Goal: Task Accomplishment & Management: Use online tool/utility

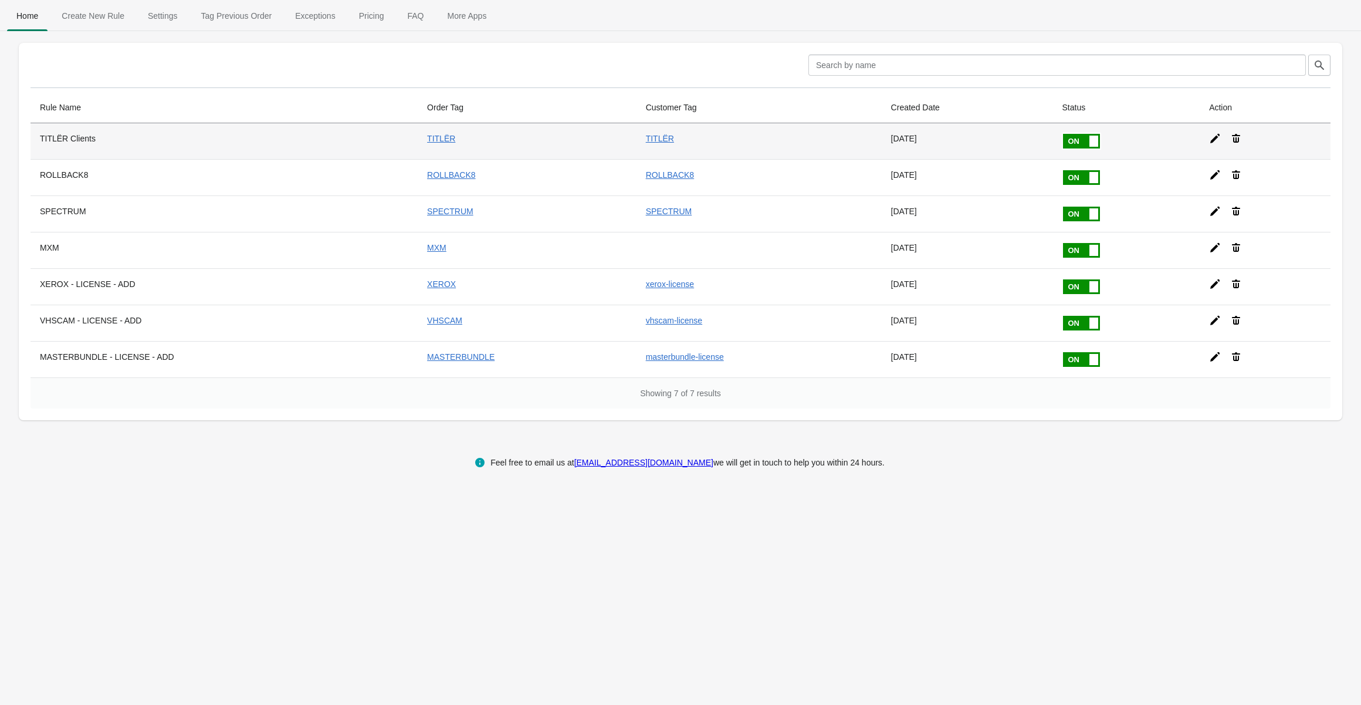
click at [1210, 136] on icon at bounding box center [1216, 139] width 12 height 12
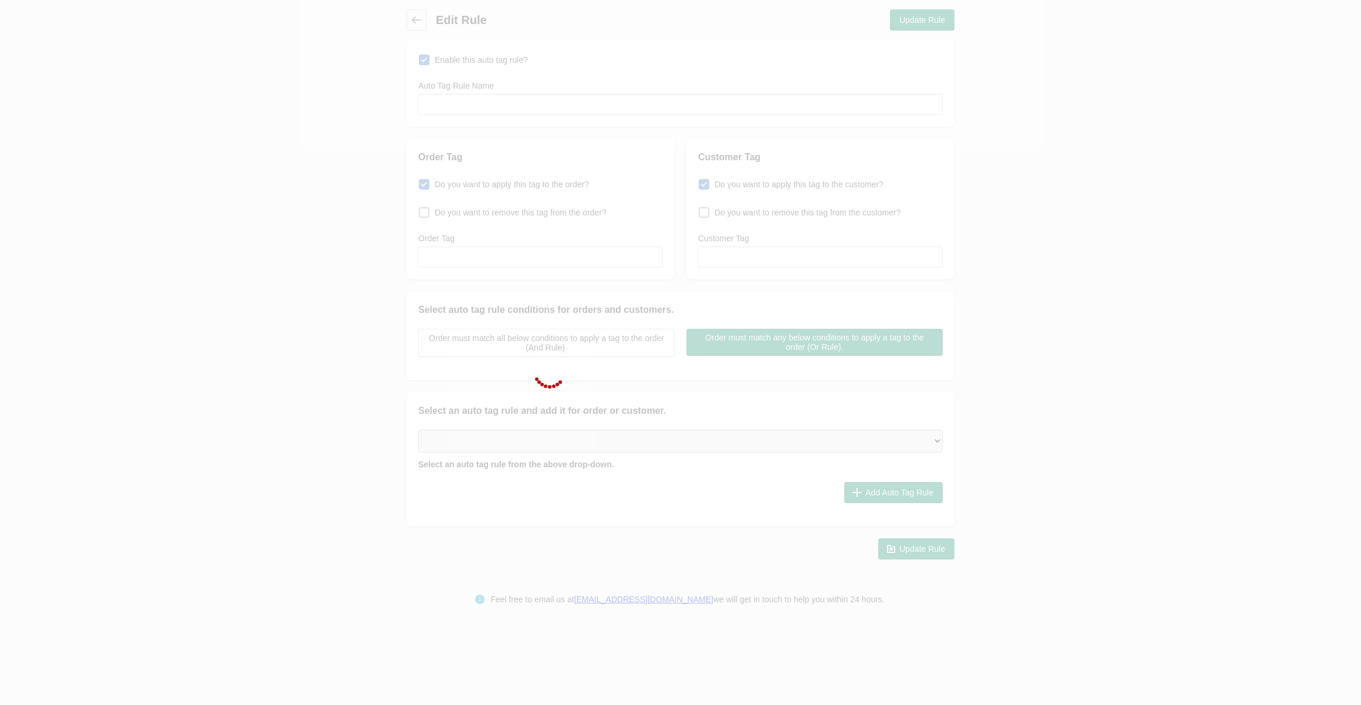
type input "TITLËR Clients"
checkbox input "true"
type input "TITLËR"
checkbox input "true"
type input "TITLËR"
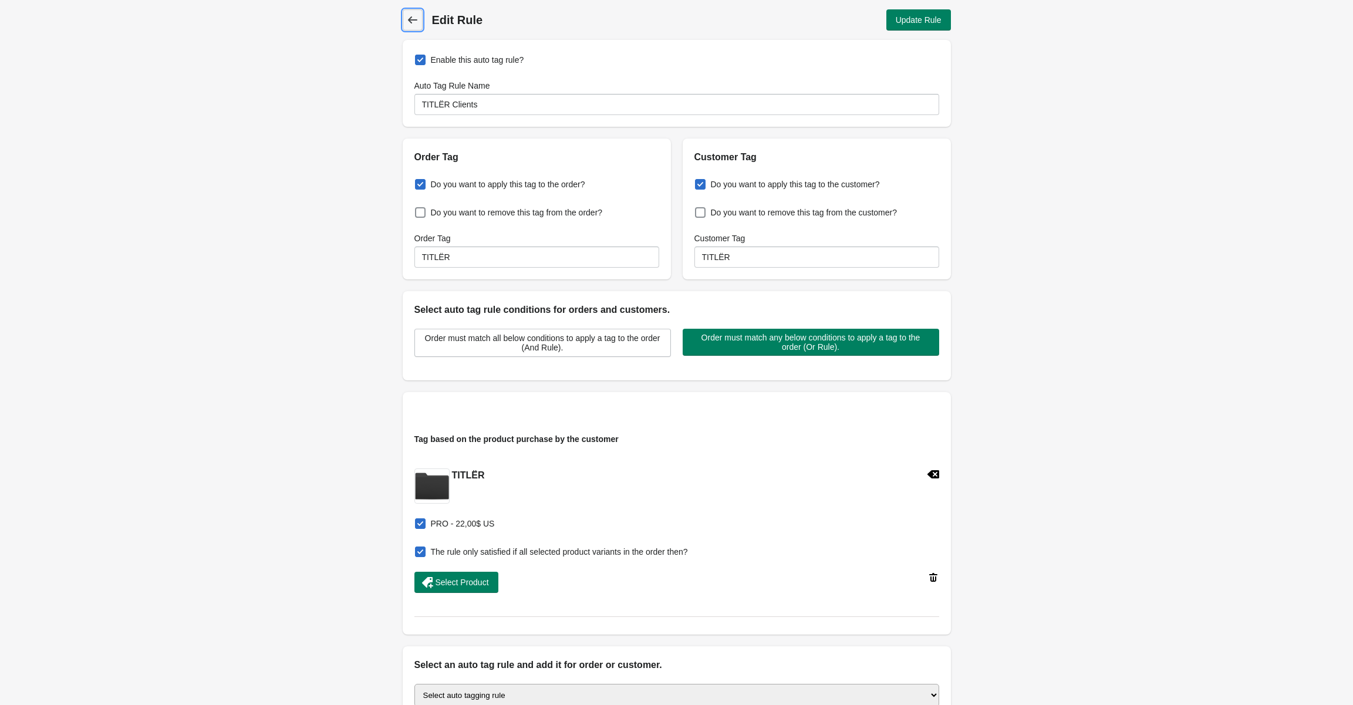
click at [407, 19] on icon at bounding box center [413, 20] width 12 height 12
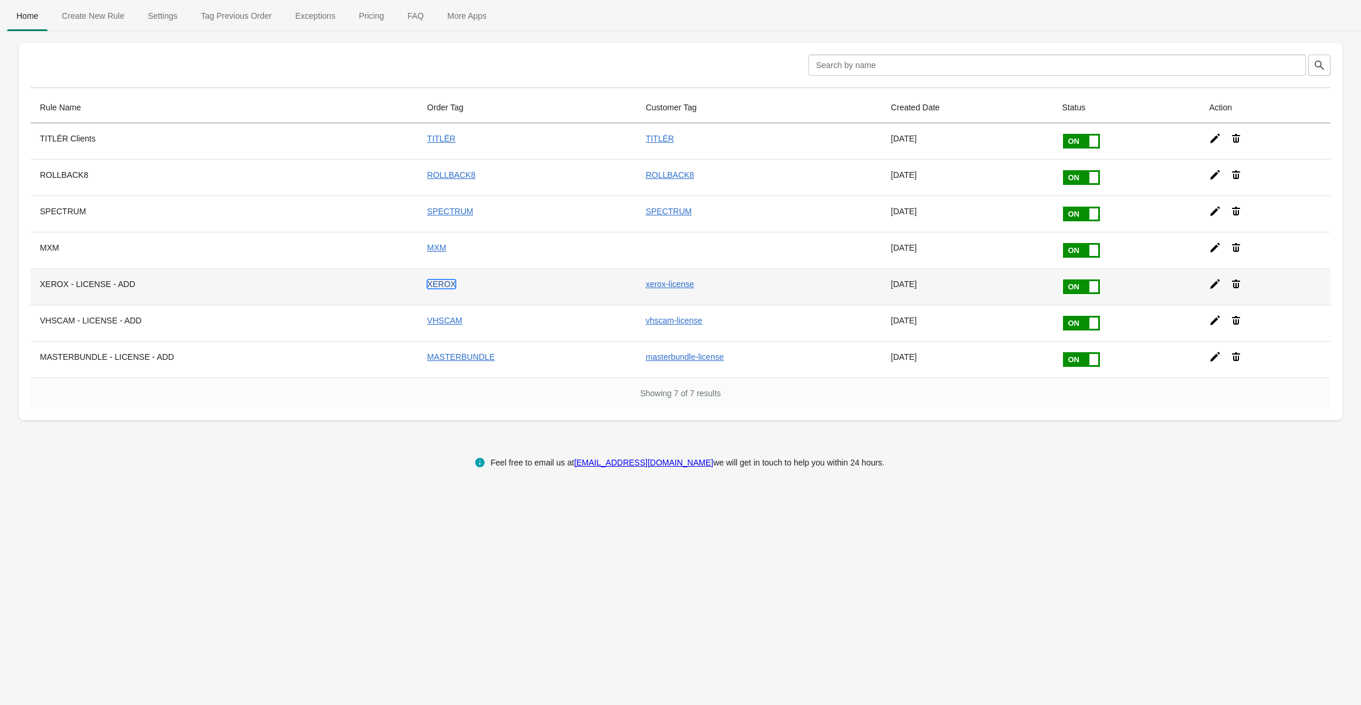
click at [427, 286] on link "XEROX" at bounding box center [441, 283] width 29 height 9
click at [1211, 283] on icon at bounding box center [1216, 284] width 12 height 12
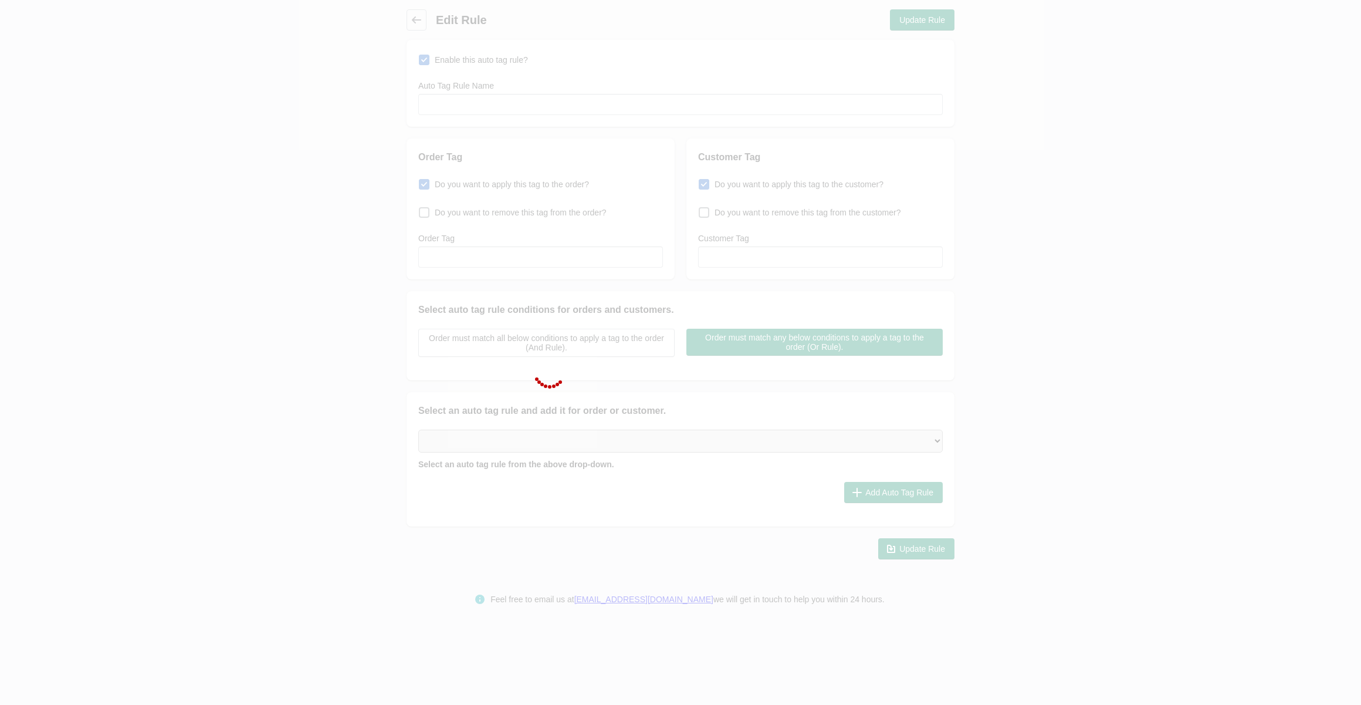
type input "XEROX - LICENSE - ADD"
checkbox input "true"
type input "XEROX"
checkbox input "true"
type input "xerox-license"
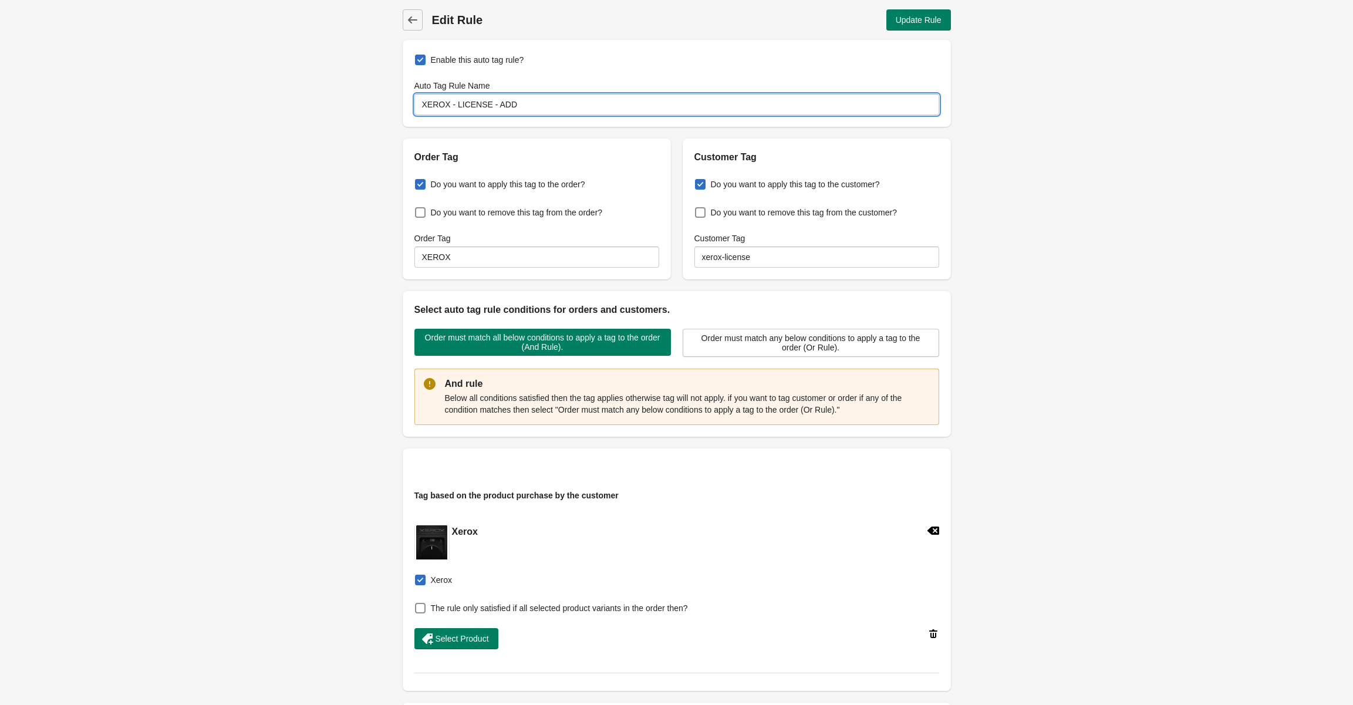
drag, startPoint x: 548, startPoint y: 107, endPoint x: 373, endPoint y: 99, distance: 175.1
click at [373, 99] on div "Back Edit Rule Update Rule Enable this auto tag rule? Auto Tag Rule Name XEROX …" at bounding box center [676, 439] width 1353 height 879
click at [266, 123] on div "Back Edit Rule Update Rule Enable this auto tag rule? Auto Tag Rule Name XEROX …" at bounding box center [676, 439] width 1353 height 879
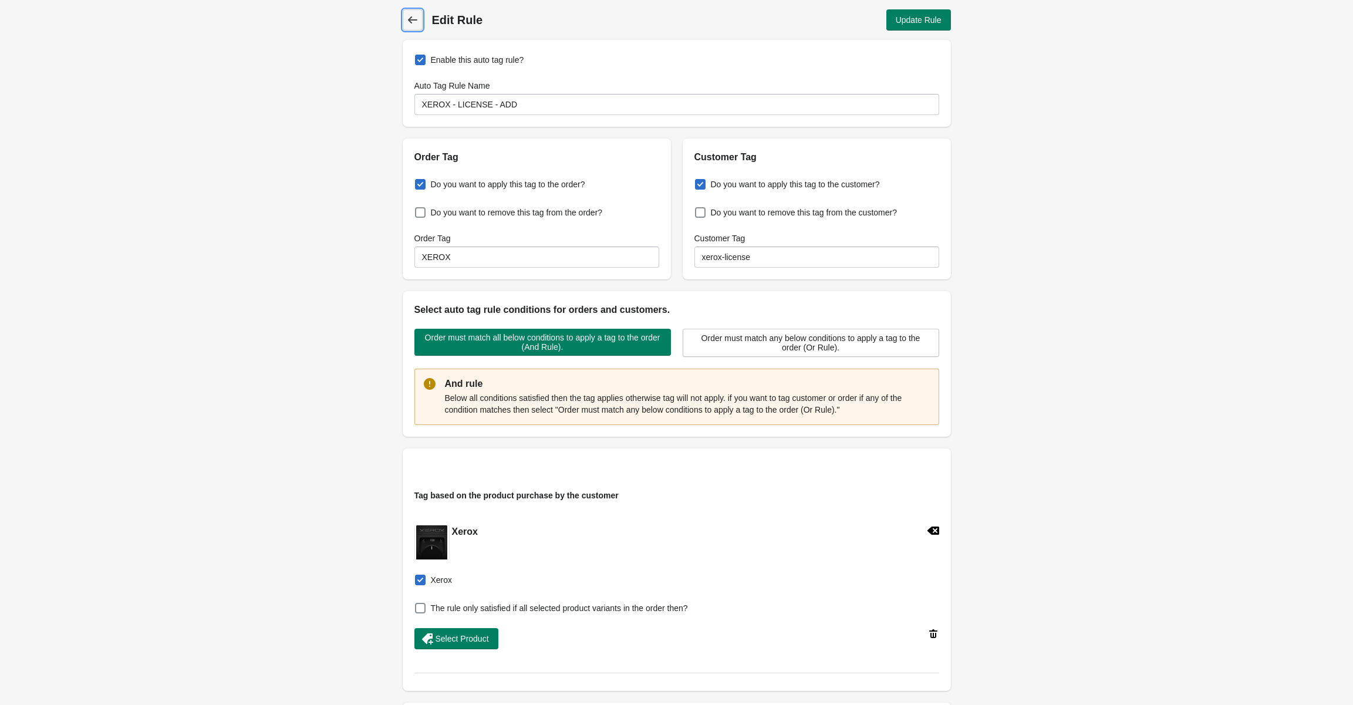
click at [407, 14] on icon at bounding box center [413, 20] width 12 height 12
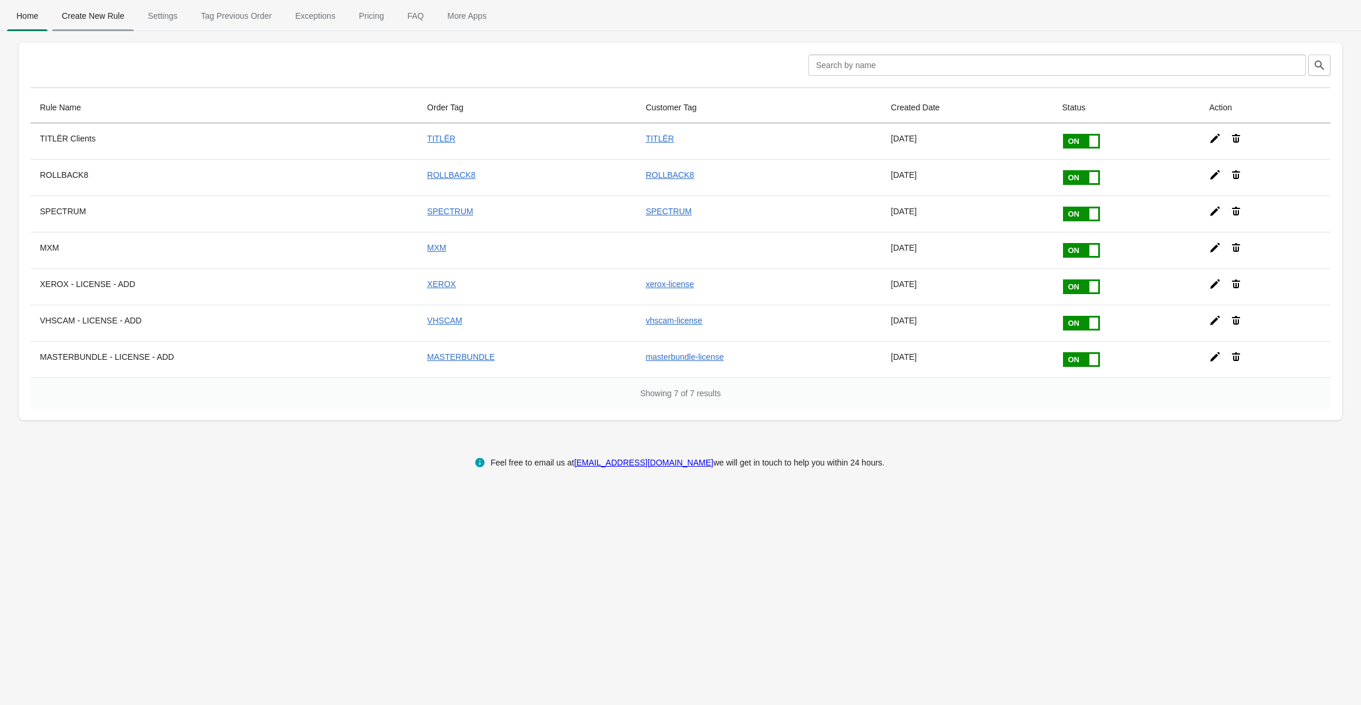
click at [101, 5] on span "Create New Rule" at bounding box center [93, 15] width 82 height 21
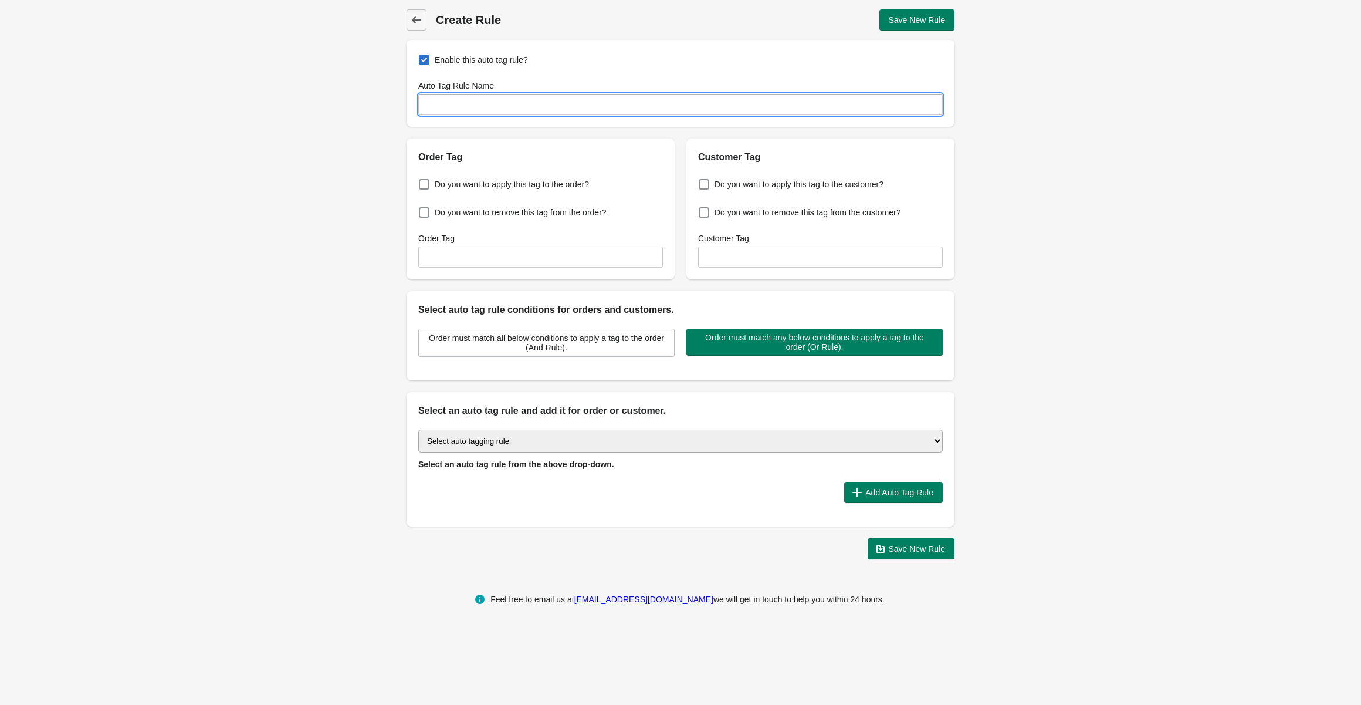
click at [508, 102] on input "Auto Tag Rule Name" at bounding box center [680, 104] width 525 height 21
paste input "XEROX - LICENSE - ADD"
drag, startPoint x: 450, startPoint y: 106, endPoint x: 369, endPoint y: 110, distance: 81.1
click at [373, 111] on div "Back Create Rule Save New Rule Enable this auto tag rule? Auto Tag Rule Name XE…" at bounding box center [680, 284] width 1361 height 569
type input "ERA - LICENSE - ADD"
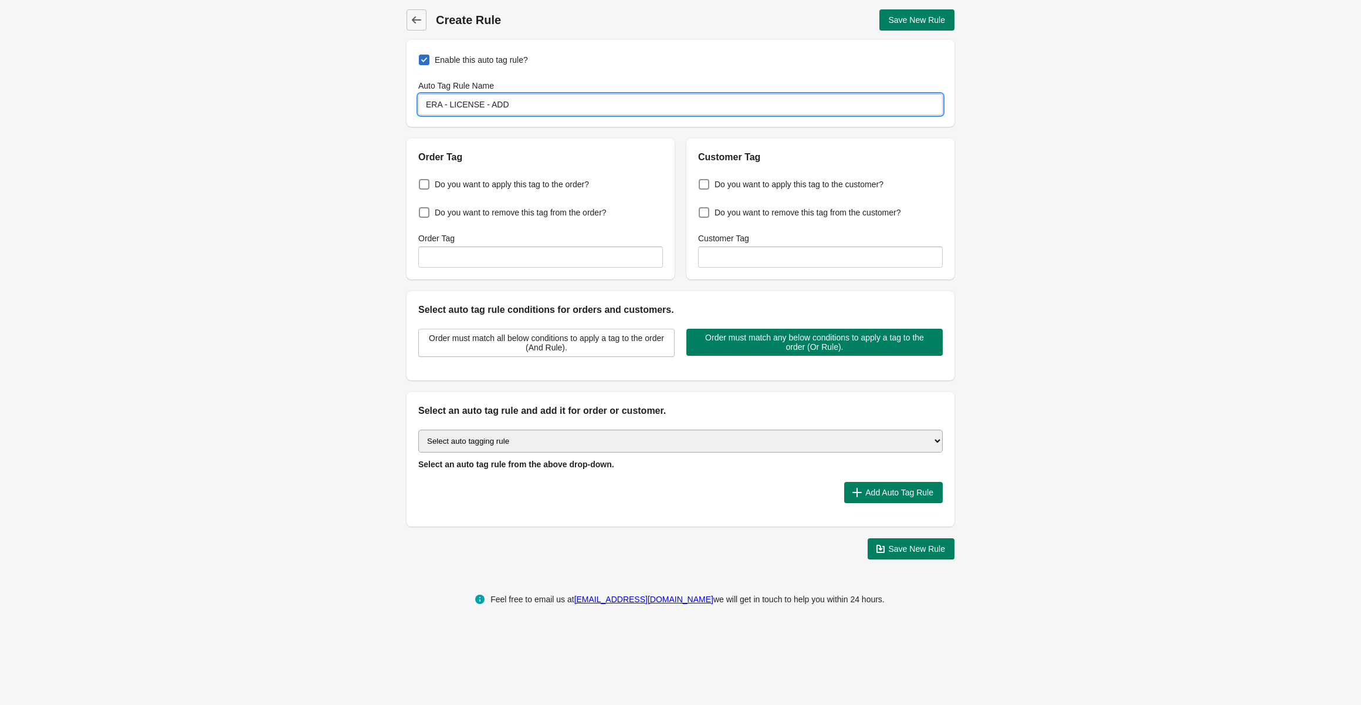
click at [369, 110] on div "Back Create Rule Save New Rule Enable this auto tag rule? Auto Tag Rule Name ER…" at bounding box center [680, 284] width 1361 height 569
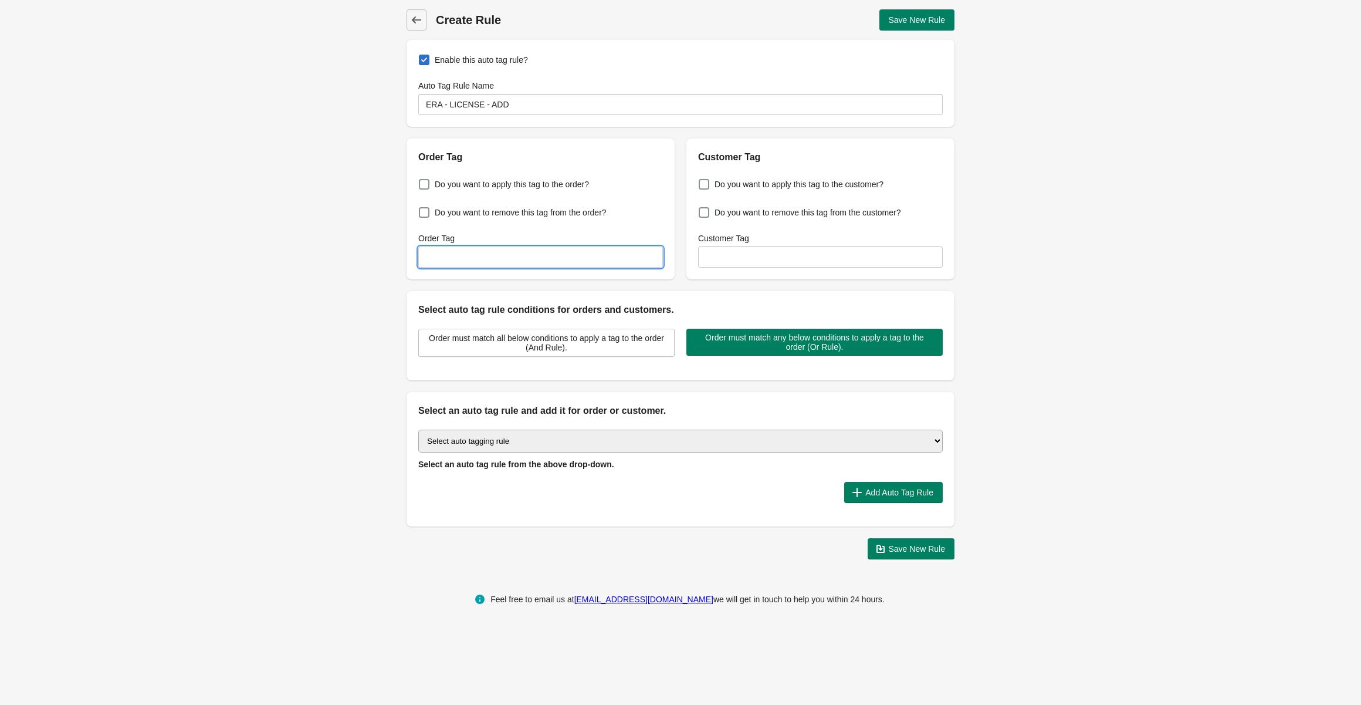
click at [526, 253] on input "Order Tag" at bounding box center [540, 256] width 245 height 21
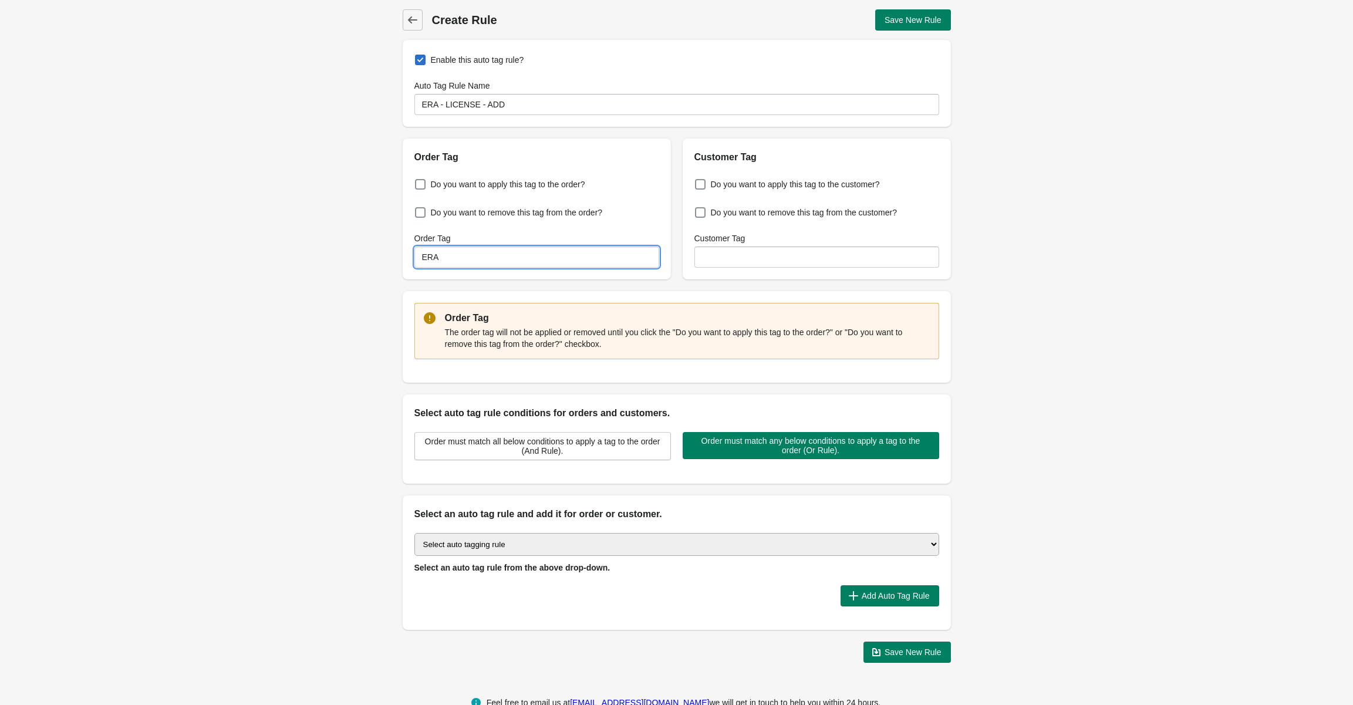
type input "ERA"
click at [755, 262] on input "Customer Tag" at bounding box center [816, 256] width 245 height 21
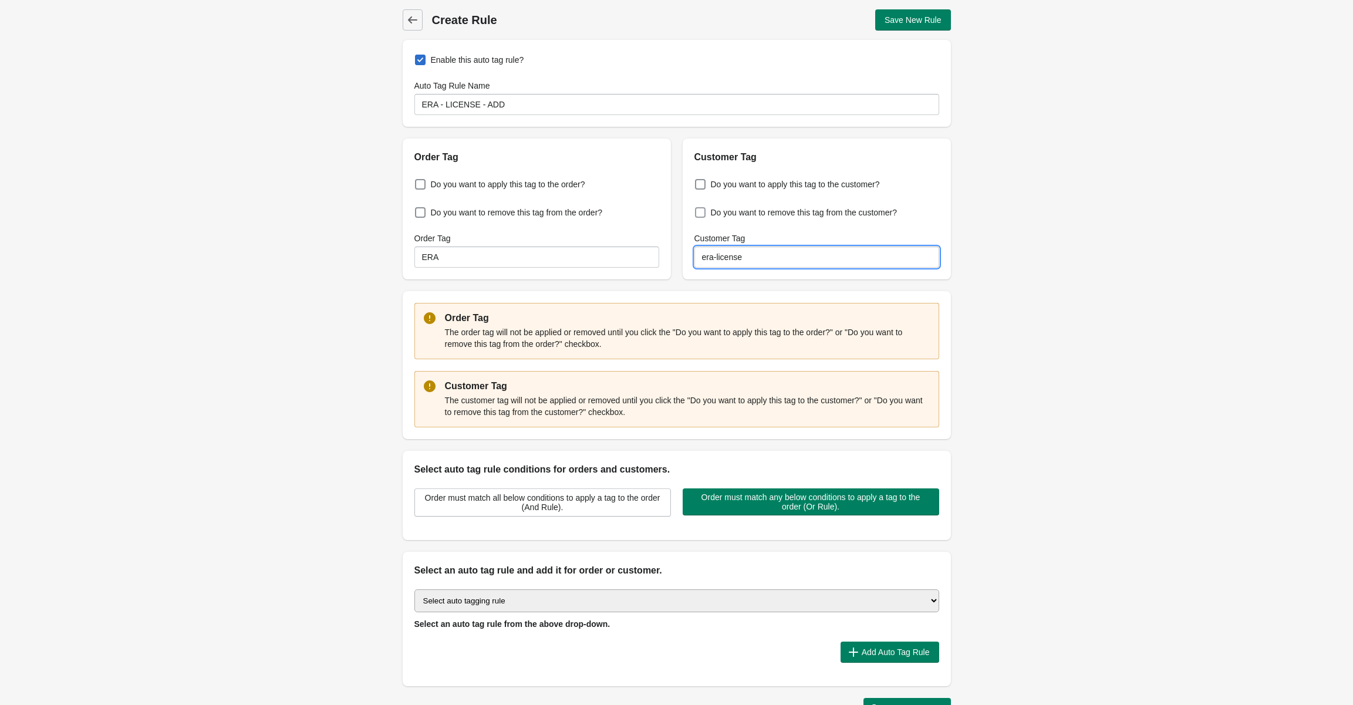
type input "era-license"
drag, startPoint x: 1239, startPoint y: 228, endPoint x: 973, endPoint y: 214, distance: 266.8
click at [1229, 224] on div "Back Create Rule Save New Rule Enable this auto tag rule? Auto Tag Rule Name ER…" at bounding box center [676, 364] width 1353 height 728
click at [424, 181] on span at bounding box center [420, 184] width 11 height 11
click at [418, 181] on input "Do you want to apply this tag to the order?" at bounding box center [417, 181] width 1 height 1
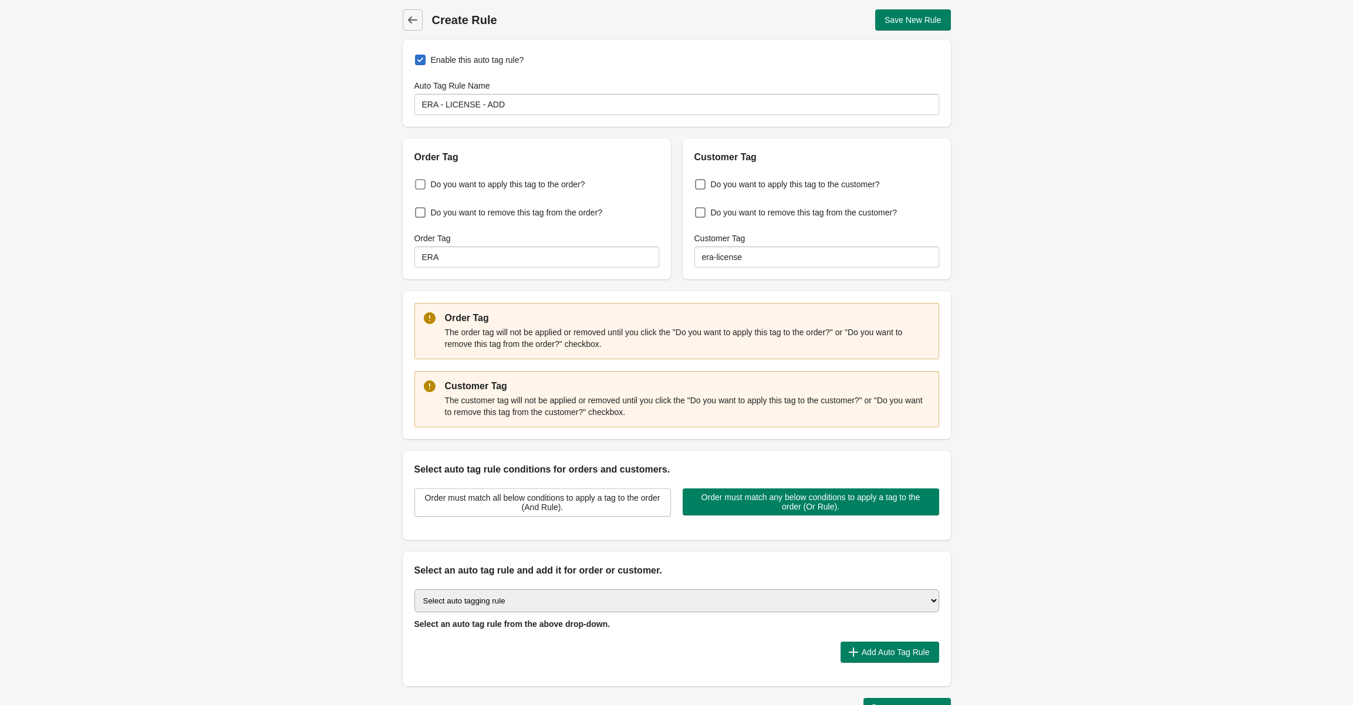
checkbox input "true"
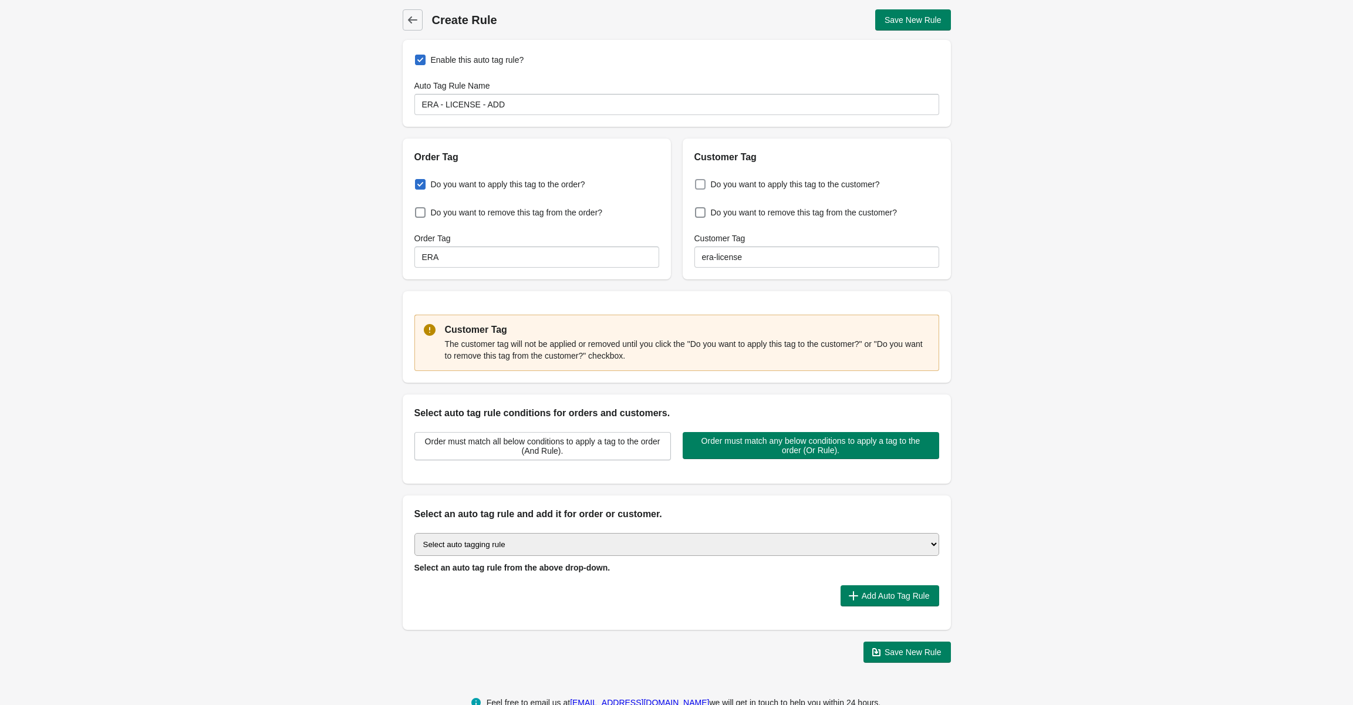
click at [701, 184] on span at bounding box center [700, 184] width 11 height 11
click at [698, 181] on input "Do you want to apply this tag to the customer?" at bounding box center [697, 181] width 1 height 1
checkbox input "true"
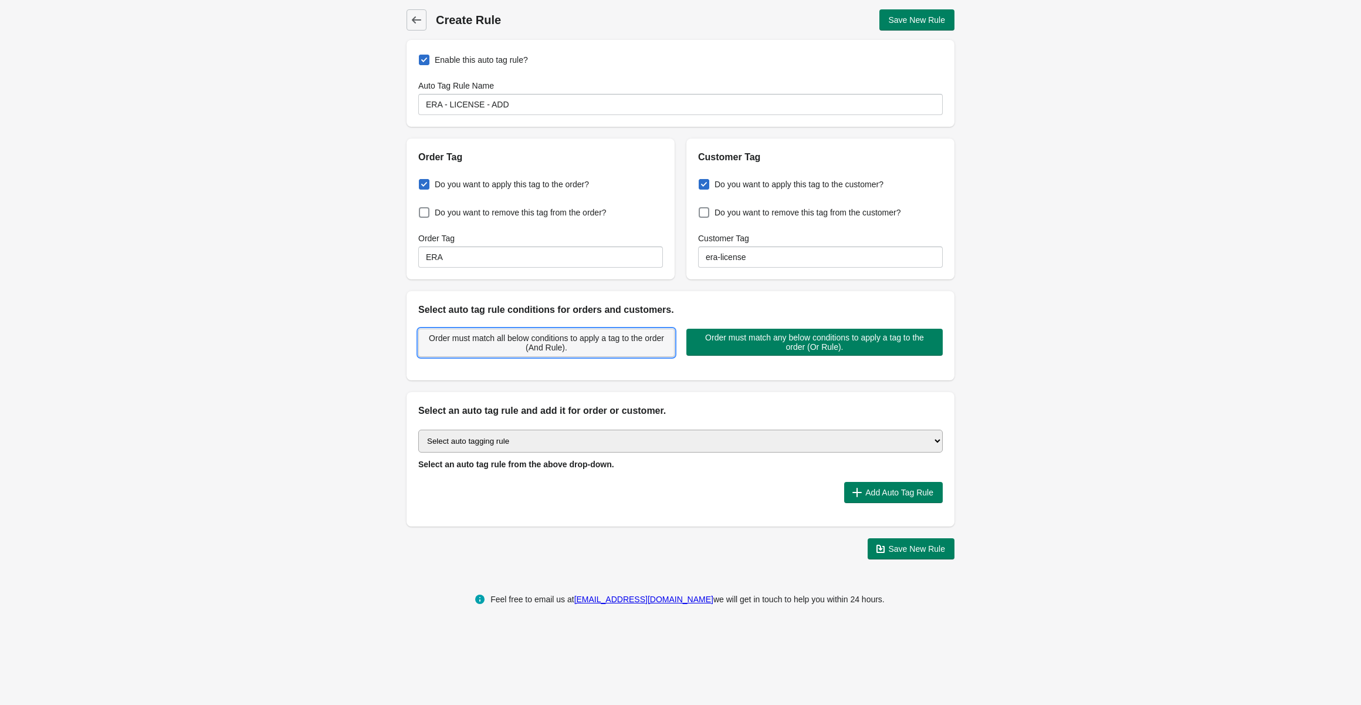
click at [627, 340] on span "Order must match all below conditions to apply a tag to the order (And Rule)." at bounding box center [546, 342] width 237 height 19
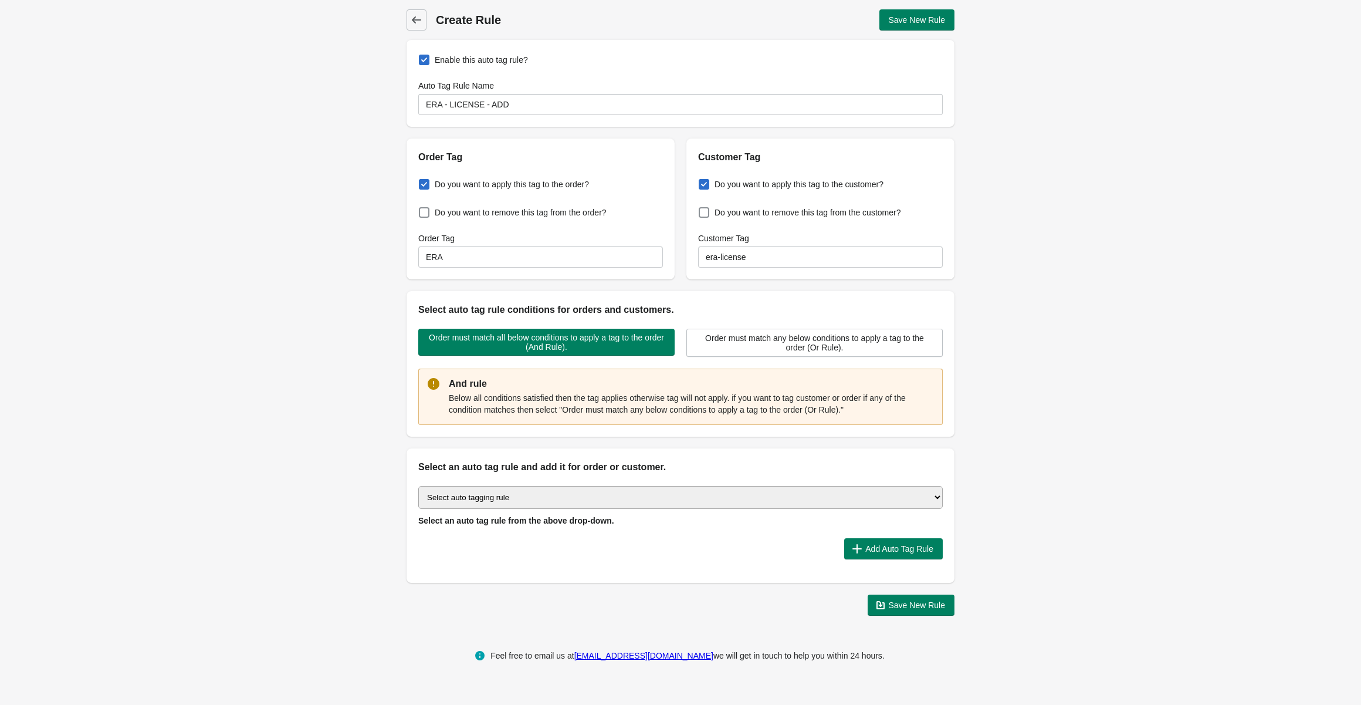
click at [538, 501] on select "Select auto tagging rule Tag by order amount Tag based on the order count (Volu…" at bounding box center [680, 497] width 525 height 23
click at [535, 498] on select "Select auto tagging rule Tag by order amount Tag based on the order count (Volu…" at bounding box center [680, 497] width 525 height 23
click at [607, 491] on select "Select auto tagging rule Tag by order amount Tag based on the order count (Volu…" at bounding box center [680, 497] width 525 height 23
select select "1"
click at [418, 486] on select "Select auto tagging rule Tag by order amount Tag based on the order count (Volu…" at bounding box center [680, 497] width 525 height 23
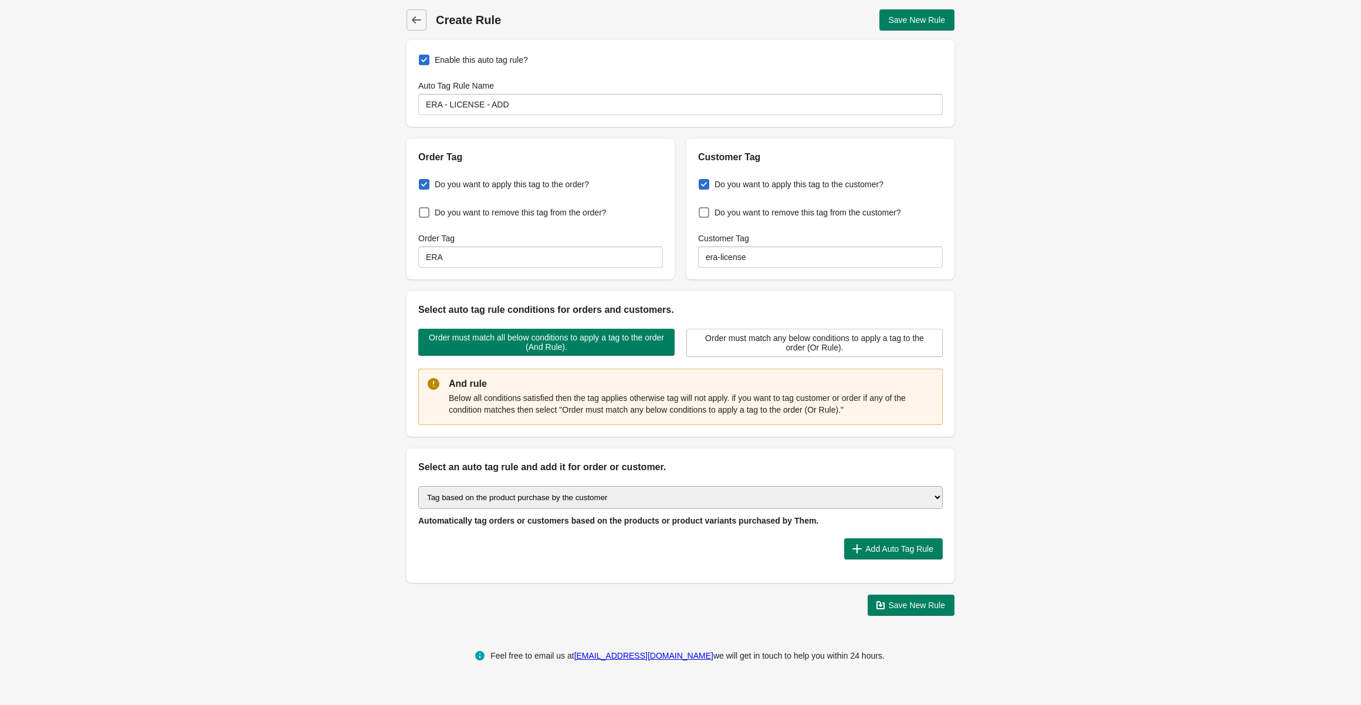
click at [883, 560] on div "Select auto tagging rule Tag by order amount Tag based on the order count (Volu…" at bounding box center [681, 528] width 548 height 109
click at [1123, 482] on div "Back Create Rule Save New Rule Enable this auto tag rule? Auto Tag Rule Name ER…" at bounding box center [680, 312] width 1361 height 625
click at [883, 518] on div "Select auto tagging rule Tag by order amount Tag based on the order count (Volu…" at bounding box center [680, 506] width 525 height 40
click at [884, 544] on span "Add Auto Tag Rule" at bounding box center [900, 548] width 68 height 9
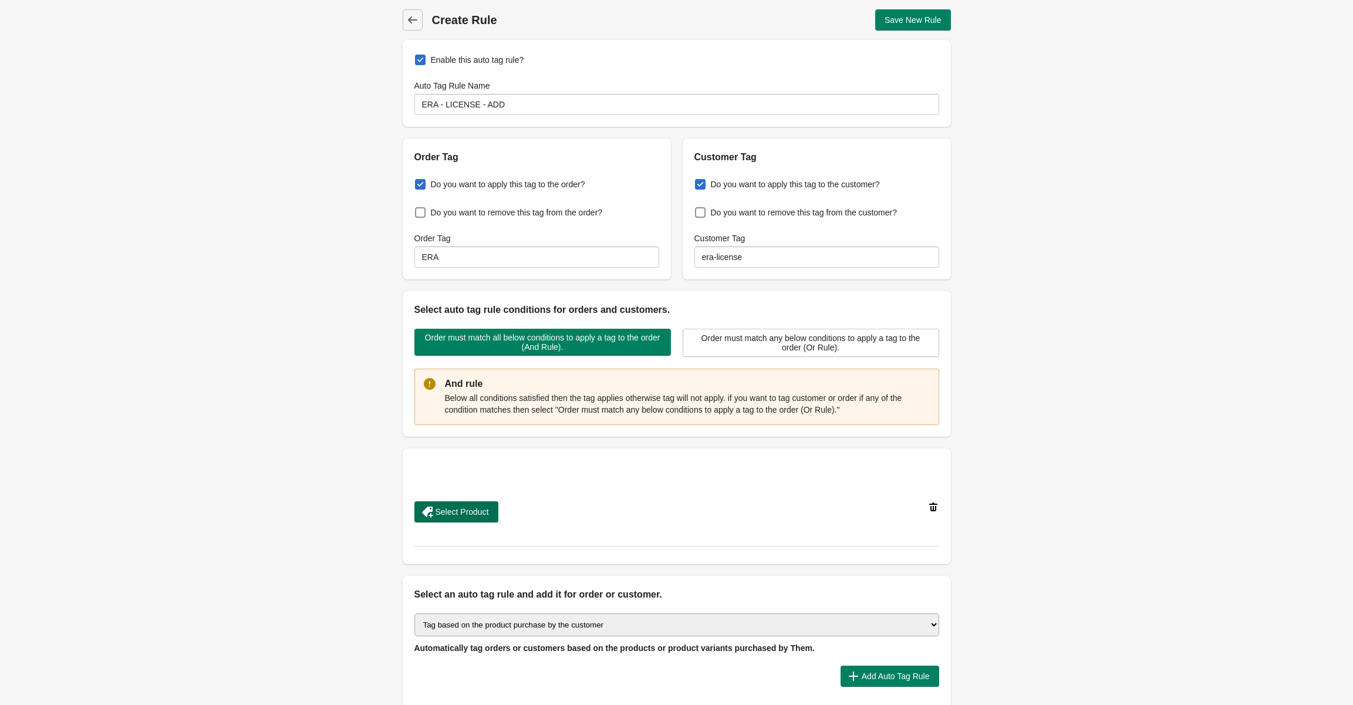
click at [465, 513] on span "Select Product" at bounding box center [461, 511] width 53 height 9
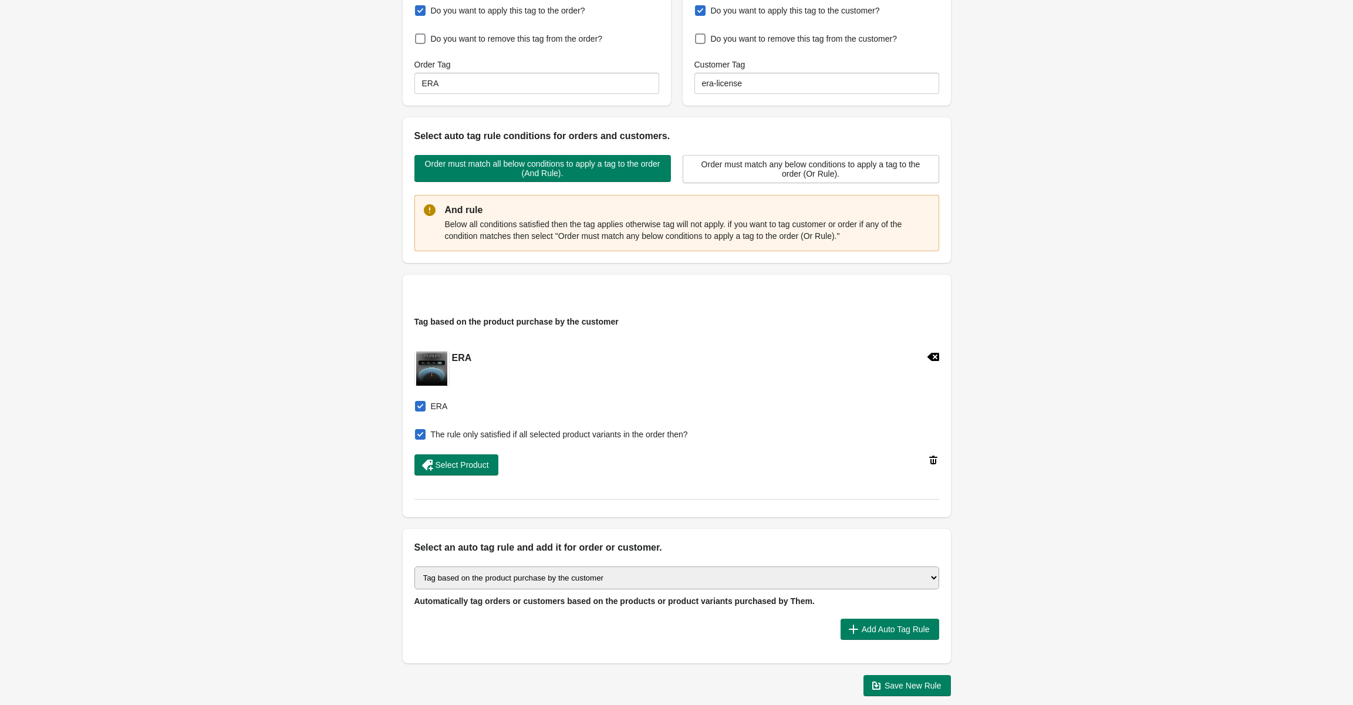
scroll to position [176, 0]
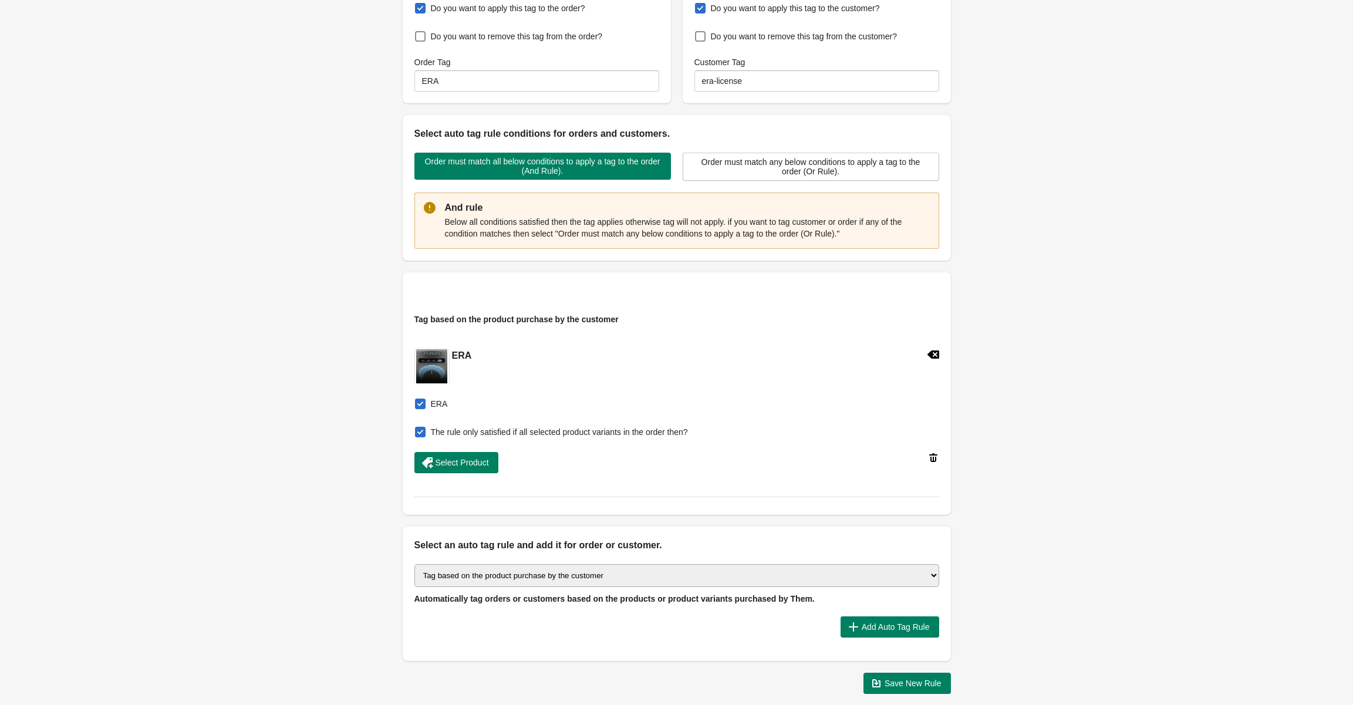
click at [415, 433] on span at bounding box center [420, 432] width 11 height 11
click at [417, 429] on input "The rule only satisfied if all selected product variants in the order then?" at bounding box center [417, 428] width 1 height 1
checkbox input "false"
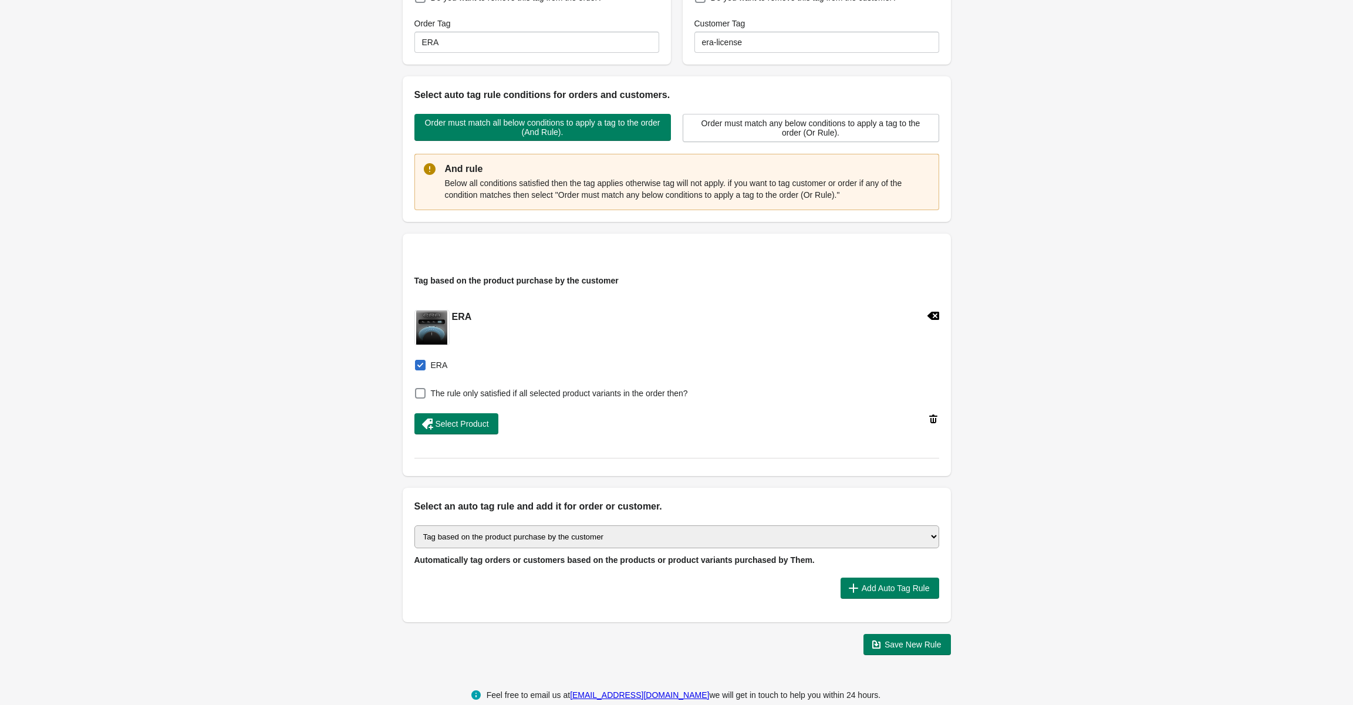
scroll to position [234, 0]
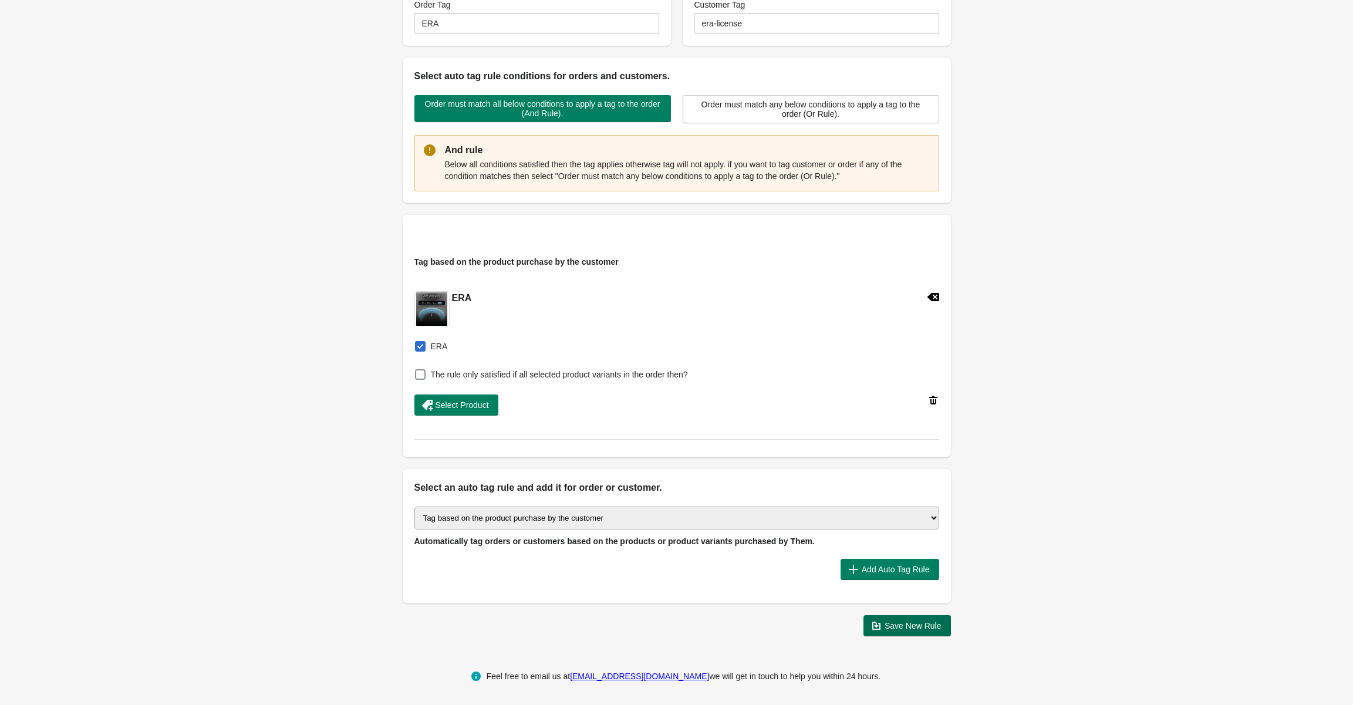
click at [905, 626] on span "Save New Rule" at bounding box center [912, 625] width 57 height 9
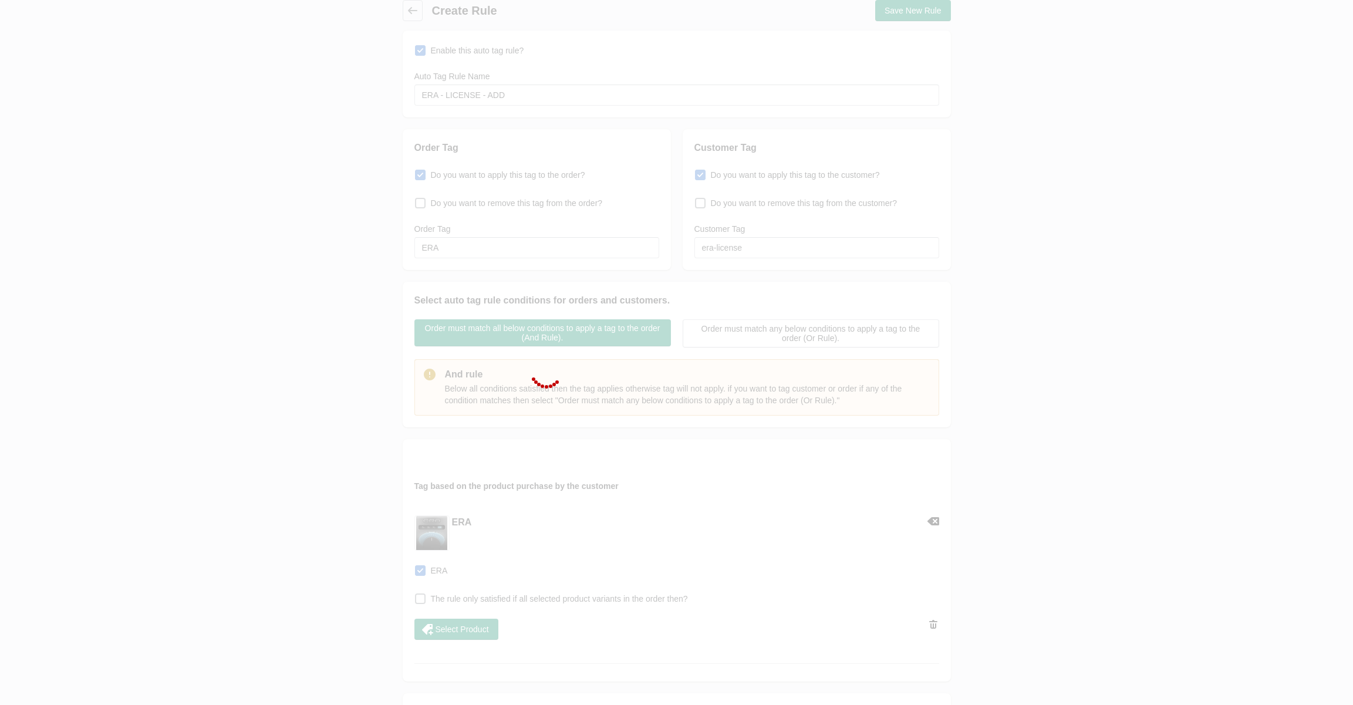
scroll to position [176, 0]
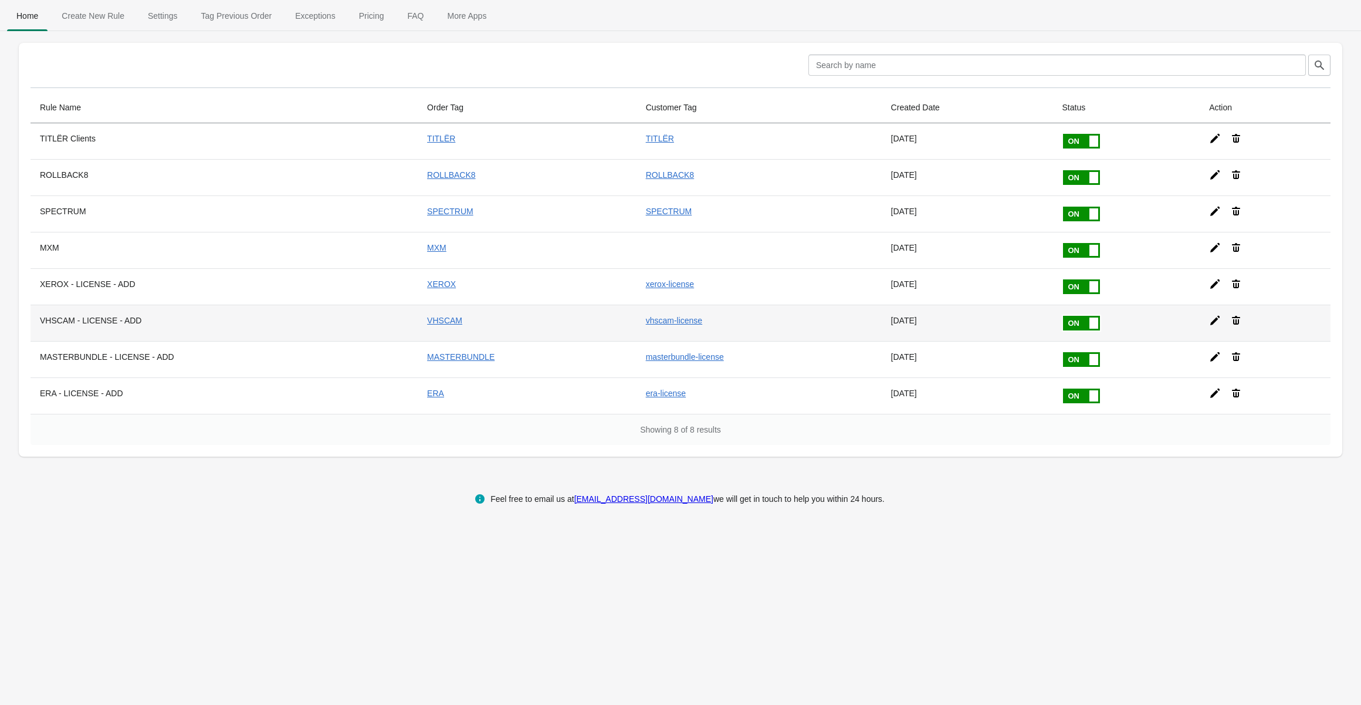
click at [1210, 322] on icon at bounding box center [1216, 321] width 12 height 12
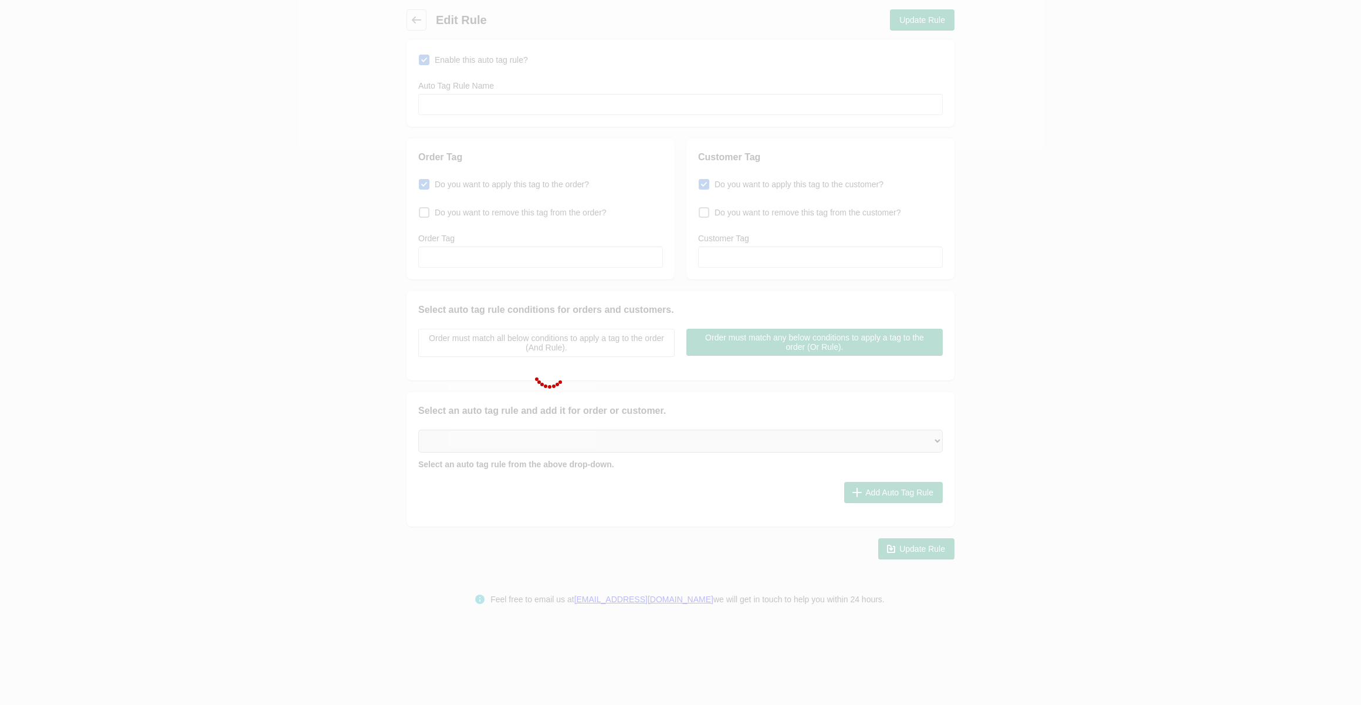
type input "VHSCAM - LICENSE - ADD"
checkbox input "true"
type input "VHSCAM"
checkbox input "true"
type input "vhscam-license"
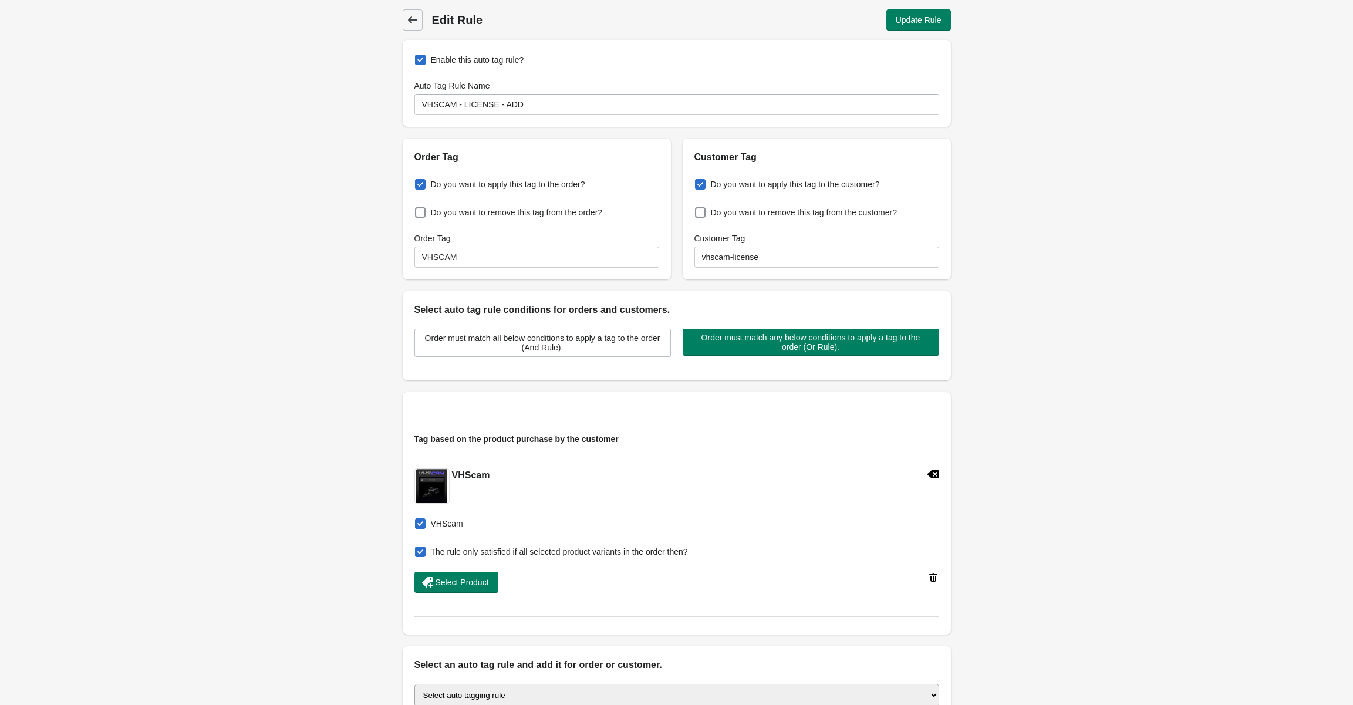
click at [413, 18] on icon at bounding box center [413, 20] width 12 height 12
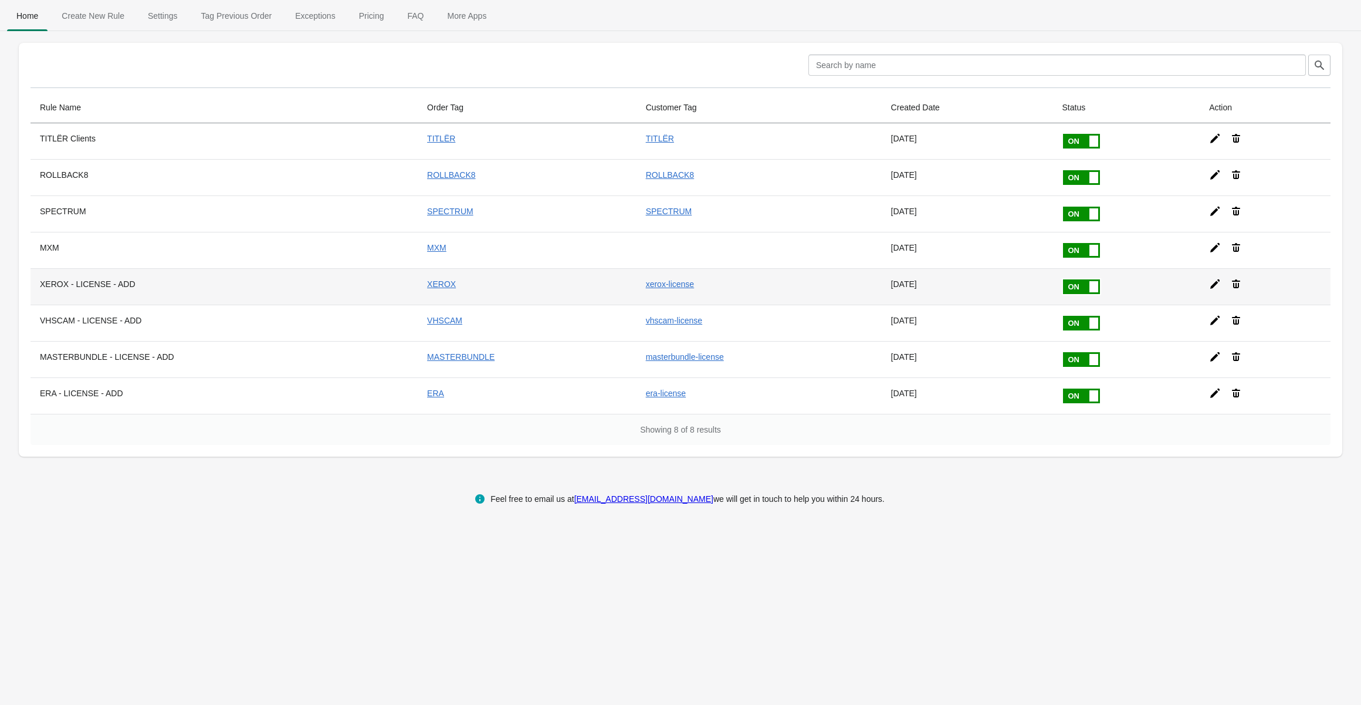
click at [1207, 292] on td at bounding box center [1265, 286] width 131 height 36
click at [1210, 286] on icon at bounding box center [1216, 284] width 12 height 12
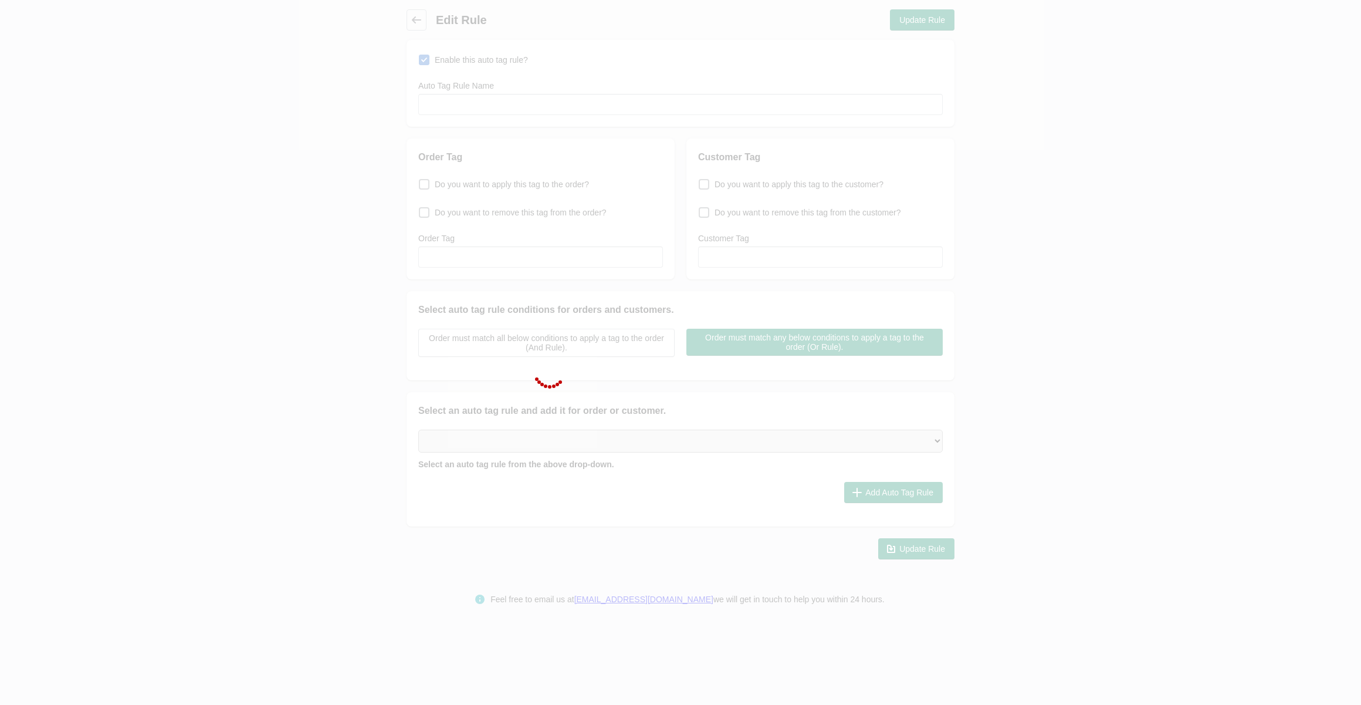
type input "XEROX - LICENSE - ADD"
checkbox input "true"
type input "XEROX"
checkbox input "true"
type input "xerox-license"
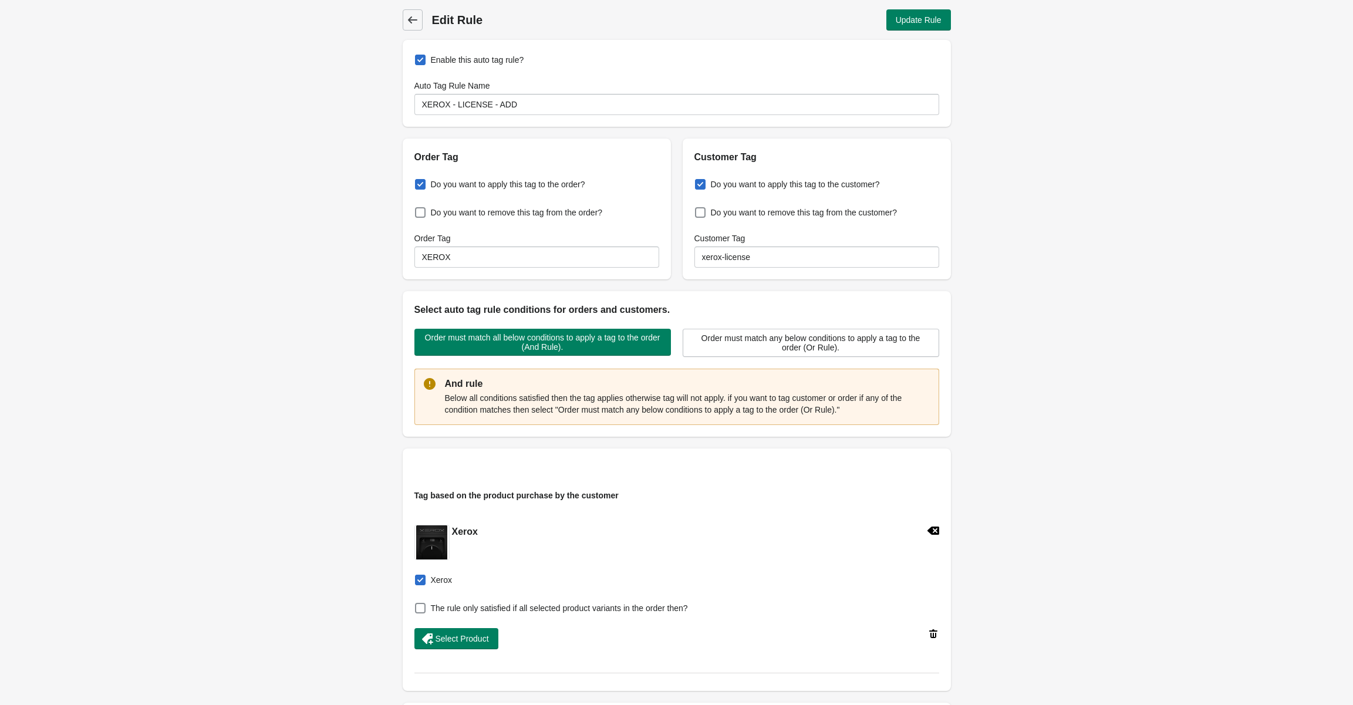
click at [415, 21] on icon at bounding box center [413, 20] width 12 height 12
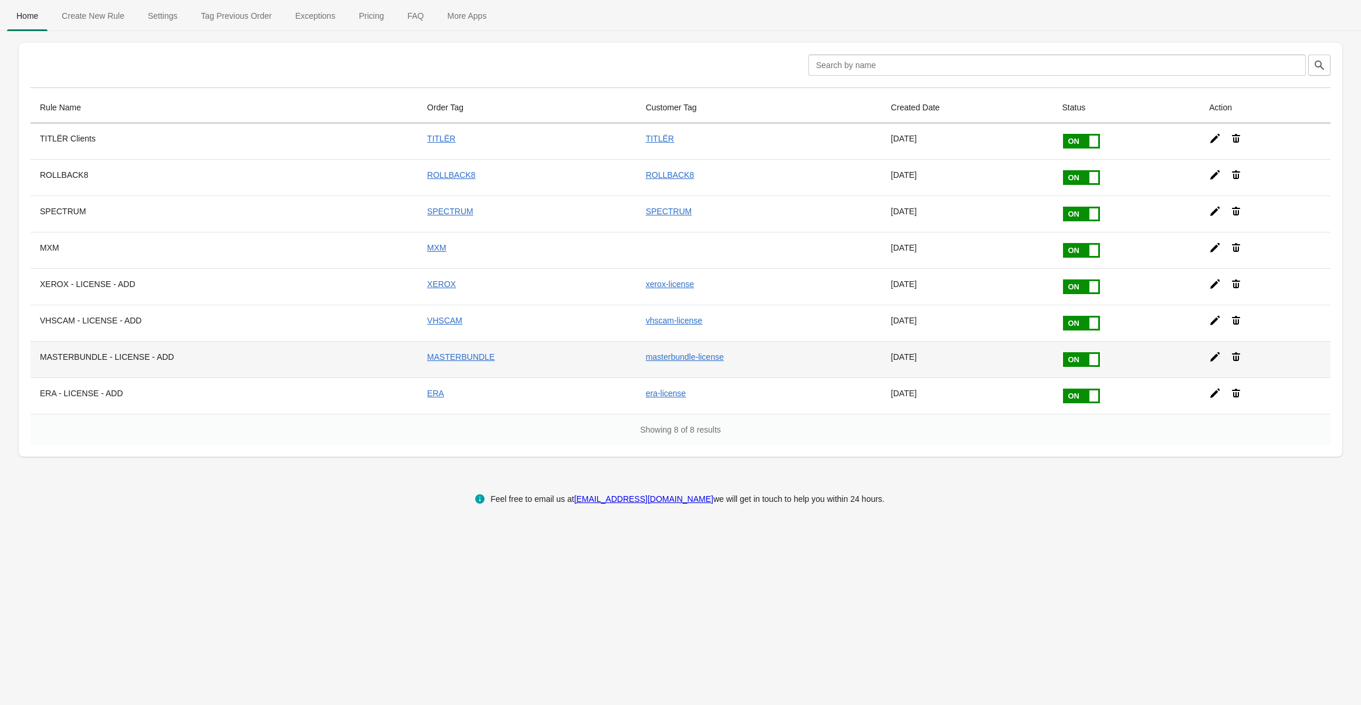
click at [1215, 359] on icon at bounding box center [1216, 357] width 12 height 12
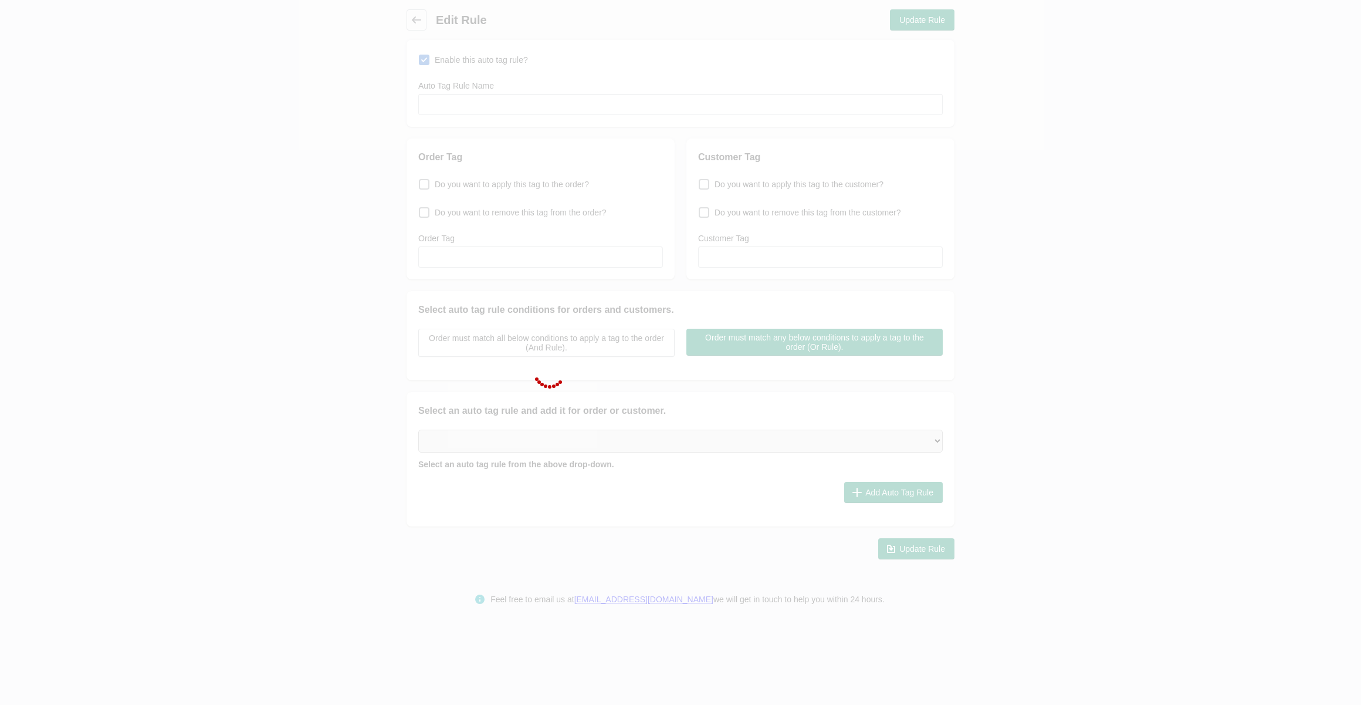
type input "MASTERBUNDLE - LICENSE - ADD"
checkbox input "true"
type input "MASTERBUNDLE"
checkbox input "true"
type input "masterbundle-license"
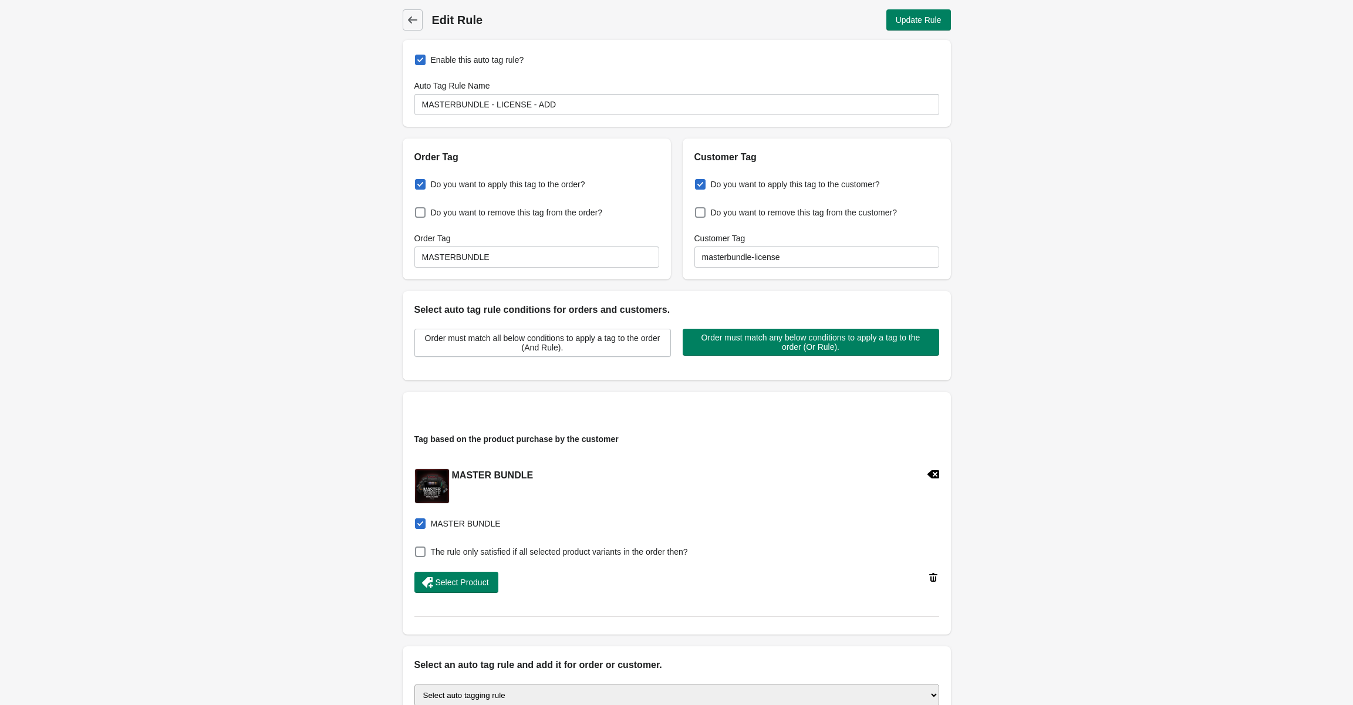
click at [400, 27] on div "Back Edit Rule Update Rule Enable this auto tag rule? Auto Tag Rule Name MASTER…" at bounding box center [677, 411] width 586 height 823
click at [407, 18] on icon at bounding box center [413, 20] width 12 height 12
